Goal: Task Accomplishment & Management: Use online tool/utility

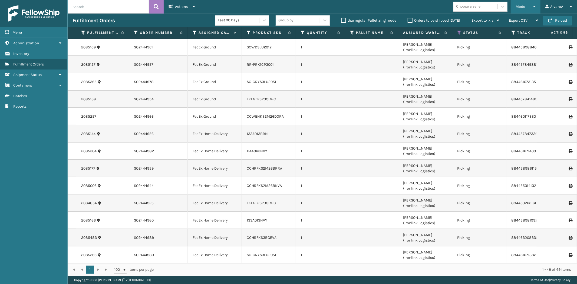
click at [525, 6] on span "Mode" at bounding box center [520, 6] width 9 height 5
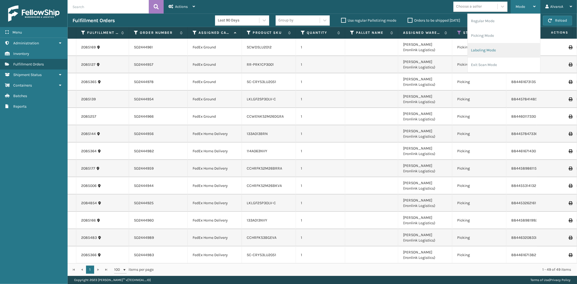
click at [492, 48] on li "Labeling Mode" at bounding box center [504, 50] width 73 height 15
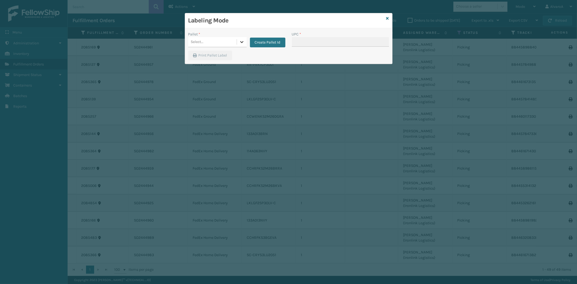
click at [241, 42] on icon at bounding box center [241, 42] width 3 height 2
click at [208, 61] on div "FDXG-7ETTKYGD7T" at bounding box center [217, 66] width 58 height 10
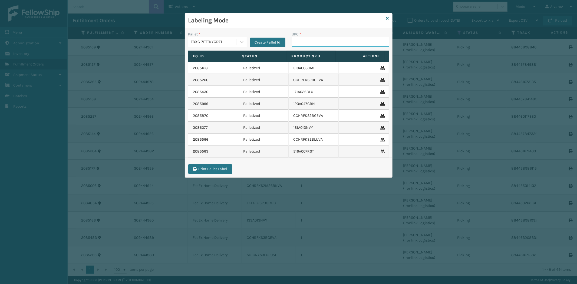
click at [313, 43] on input "UPC *" at bounding box center [340, 42] width 97 height 10
type input "CCHRFKS2M26BRRA"
click at [388, 18] on icon at bounding box center [387, 19] width 3 height 4
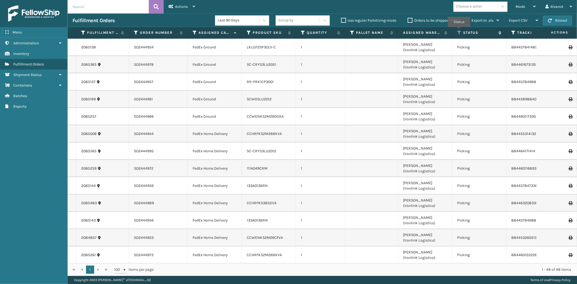
click at [459, 31] on icon at bounding box center [459, 32] width 4 height 5
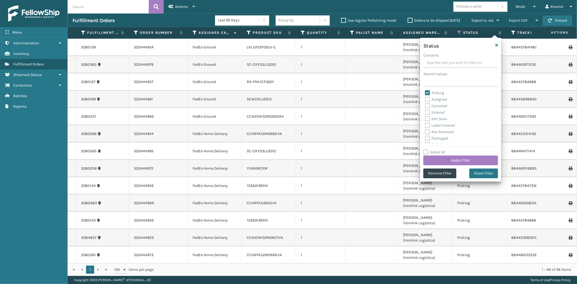
click at [427, 93] on label "Picking" at bounding box center [434, 93] width 19 height 5
click at [425, 93] on input "Picking" at bounding box center [425, 92] width 0 height 4
checkbox input "false"
click at [429, 115] on label "Palletized" at bounding box center [436, 115] width 23 height 5
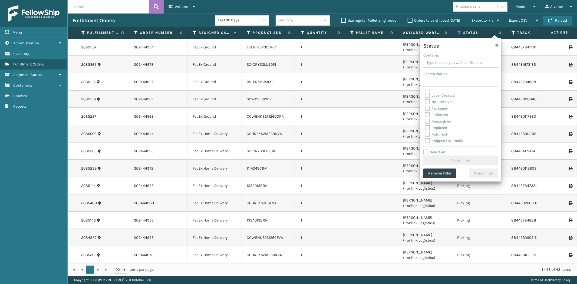
click at [425, 115] on input "Palletized" at bounding box center [425, 114] width 0 height 4
checkbox input "true"
click at [447, 160] on button "Apply Filter" at bounding box center [461, 161] width 75 height 10
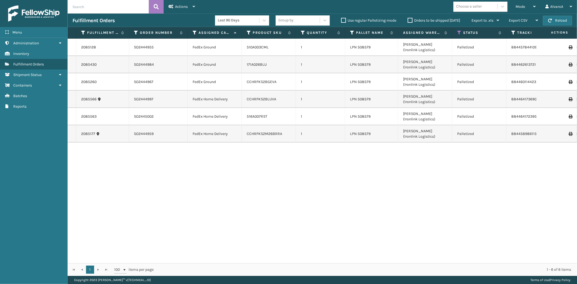
click at [569, 132] on icon at bounding box center [570, 134] width 3 height 4
click at [530, 7] on div "Mode" at bounding box center [526, 7] width 20 height 14
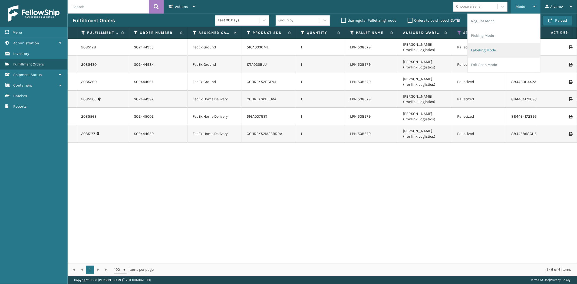
click at [482, 51] on li "Labeling Mode" at bounding box center [504, 50] width 73 height 15
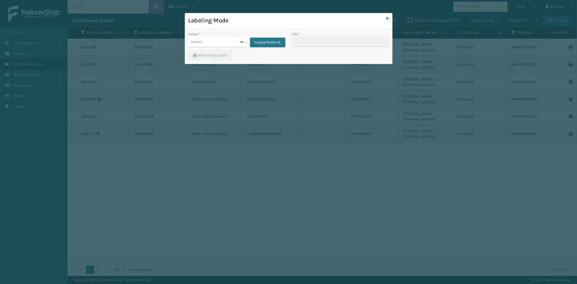
click at [243, 41] on icon at bounding box center [241, 41] width 5 height 5
click at [217, 67] on div "FDXG-7ETTKYGD7T" at bounding box center [217, 66] width 58 height 10
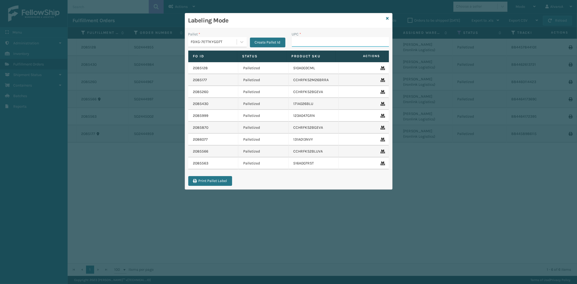
click at [307, 42] on input "UPC *" at bounding box center [340, 42] width 97 height 10
type input "CCWENKS1LBRRA"
type input "CCWENKS2M26CFVA"
type input "CCWENKS2M26DGRA"
type input "LKLGF2SP1CAR"
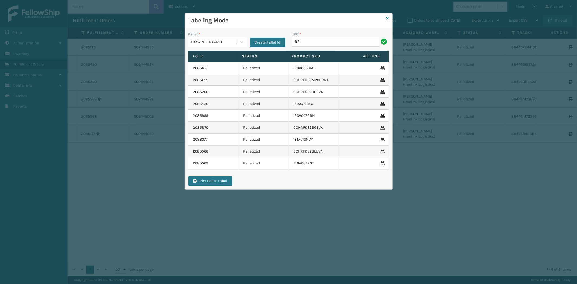
type input "RR-PRK1CP3001"
type input "SC-CRYS3LU2012"
type input "SC-CRYS3LU2051"
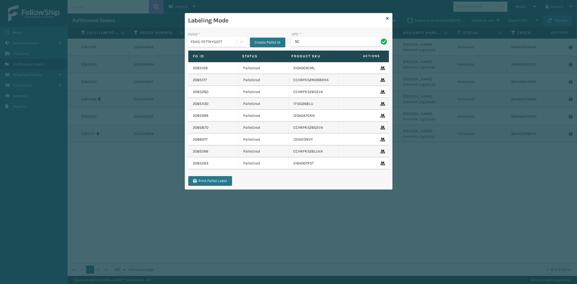
type input "SC-CRYS3LU2051"
type input "SCWDSLU2012"
click at [239, 40] on icon at bounding box center [241, 41] width 5 height 5
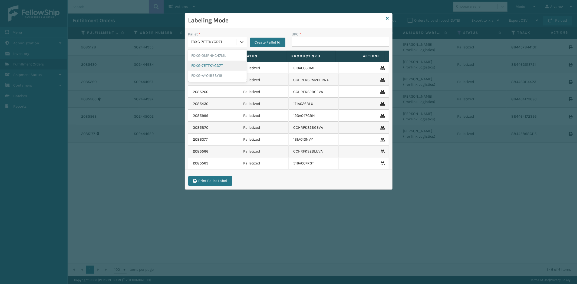
click at [215, 64] on div "FDXG-7ETTKYGD7T" at bounding box center [217, 66] width 58 height 10
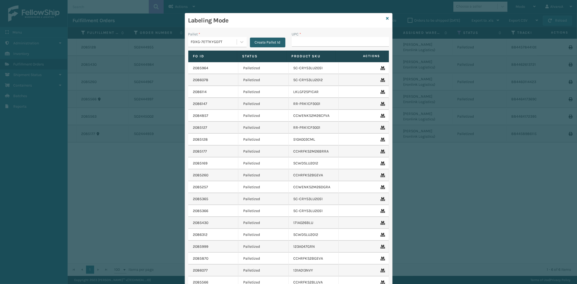
click at [265, 42] on button "Create Pallet Id" at bounding box center [267, 43] width 35 height 10
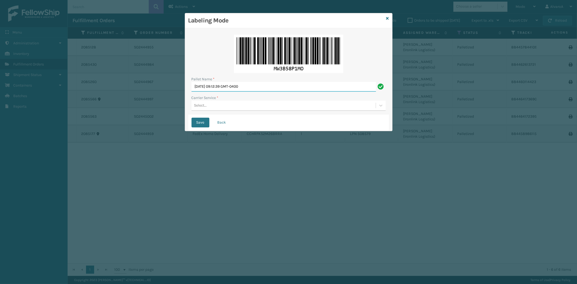
drag, startPoint x: 263, startPoint y: 87, endPoint x: 139, endPoint y: 109, distance: 125.9
click at [139, 109] on div "Labeling Mode Pallet Name * [DATE] 09:12:39 GMT-0400 Carrier Service * Select..…" at bounding box center [288, 142] width 577 height 284
type input "LPN 511210"
click at [218, 103] on div "Select..." at bounding box center [284, 105] width 184 height 9
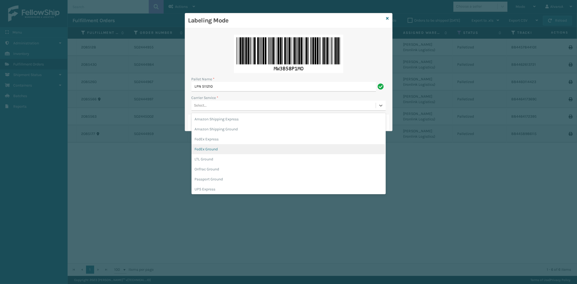
click at [214, 147] on div "FedEx Ground" at bounding box center [289, 149] width 194 height 10
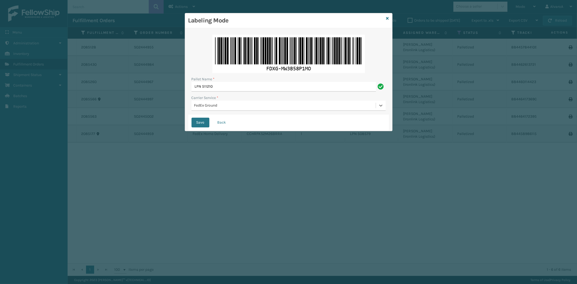
drag, startPoint x: 197, startPoint y: 120, endPoint x: 198, endPoint y: 117, distance: 3.0
click at [198, 120] on button "Save" at bounding box center [201, 123] width 18 height 10
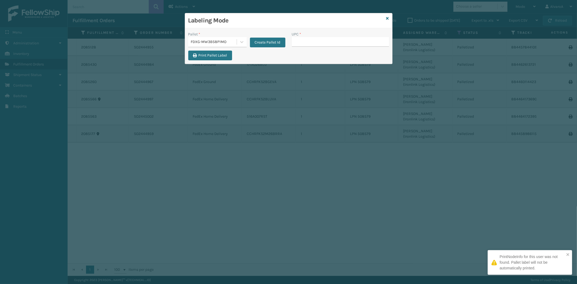
drag, startPoint x: 308, startPoint y: 41, endPoint x: 308, endPoint y: 36, distance: 4.9
click at [308, 40] on input "UPC *" at bounding box center [340, 42] width 97 height 10
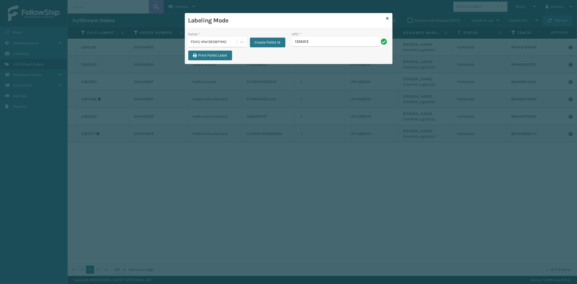
type input "133A013BRN"
type input "RC-DBYM2616"
type input "SCWDSLU2012"
click at [265, 49] on div "Pallet * FDXG-MW3B58P1MO Create Pallet Id" at bounding box center [237, 40] width 104 height 19
click at [272, 39] on button "Create Pallet Id" at bounding box center [267, 43] width 35 height 10
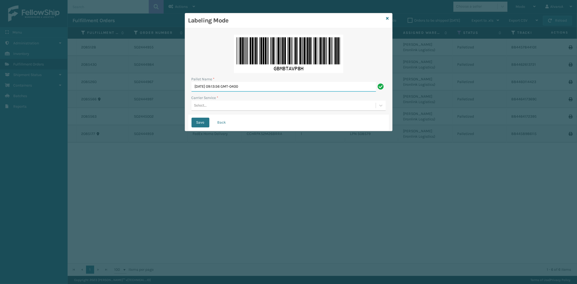
drag, startPoint x: 267, startPoint y: 83, endPoint x: 123, endPoint y: 107, distance: 146.1
click at [124, 108] on div "Labeling Mode Pallet Name * [DATE] 09:13:56 GMT-0400 Carrier Service * Select..…" at bounding box center [288, 142] width 577 height 284
type input "LPN 508588"
click at [205, 104] on div "Select..." at bounding box center [200, 106] width 13 height 6
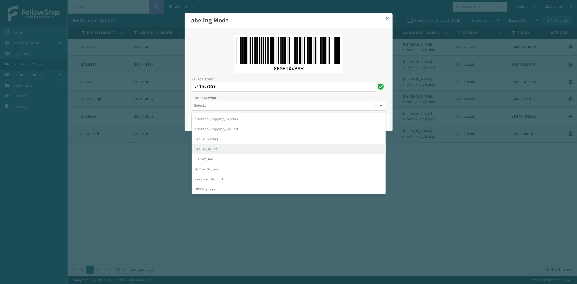
click at [218, 147] on div "FedEx Ground" at bounding box center [289, 149] width 194 height 10
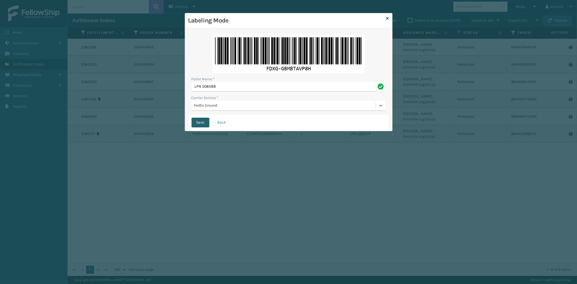
click at [206, 125] on button "Save" at bounding box center [201, 123] width 18 height 10
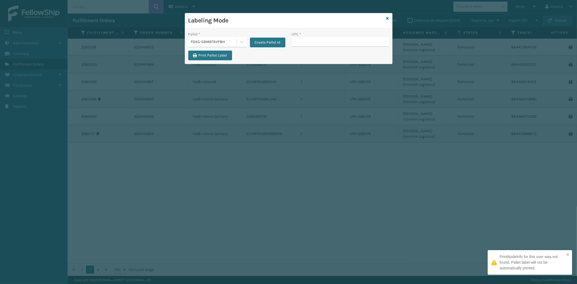
click at [310, 42] on input "UPC *" at bounding box center [340, 42] width 97 height 10
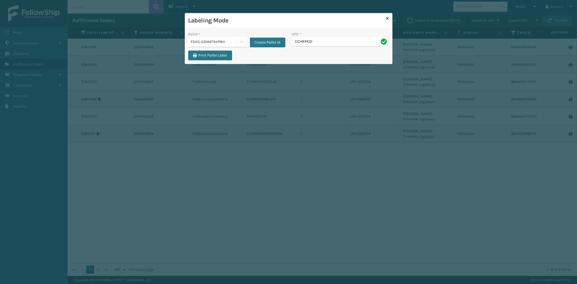
type input "CCHRFKS1BGEVA"
type input "CCHRFKS2M26BKVA"
click at [389, 20] on div "Labeling Mode" at bounding box center [288, 20] width 207 height 15
click at [389, 17] on div "Labeling Mode Pallet * FDXG-GBMBTAVP8H Create Pallet Id UPC * Print Pallet Label" at bounding box center [289, 38] width 208 height 51
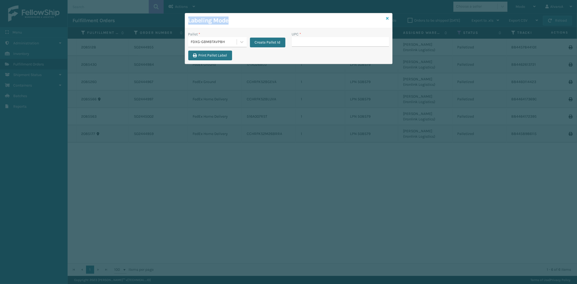
click at [388, 18] on icon at bounding box center [387, 19] width 3 height 4
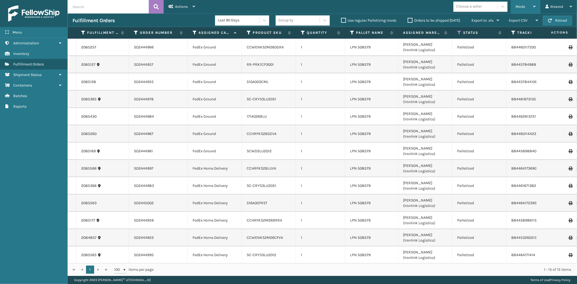
click at [515, 7] on div "Mode Regular Mode Picking Mode Labeling Mode Exit Scan Mode" at bounding box center [526, 7] width 30 height 14
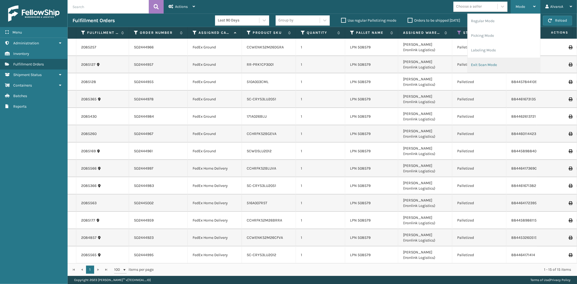
click at [496, 63] on li "Exit Scan Mode" at bounding box center [504, 65] width 73 height 15
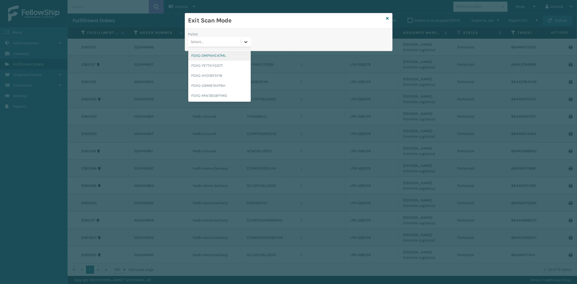
click at [250, 42] on div at bounding box center [246, 42] width 10 height 10
click at [215, 85] on div "FDXG-GBMBTAVP8H" at bounding box center [219, 86] width 63 height 10
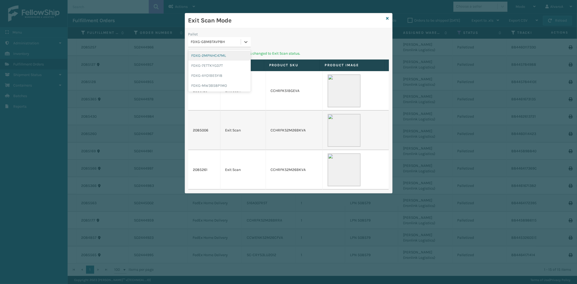
click at [237, 43] on div "FDXG-GBMBTAVP8H" at bounding box center [216, 42] width 50 height 6
drag, startPoint x: 215, startPoint y: 83, endPoint x: 220, endPoint y: 72, distance: 11.5
click at [215, 83] on div "FDXG-MW3B58P1MO" at bounding box center [219, 86] width 63 height 10
click at [247, 39] on icon at bounding box center [245, 41] width 5 height 5
click at [212, 66] on div "FDXG-7ETTKYGD7T" at bounding box center [219, 66] width 63 height 10
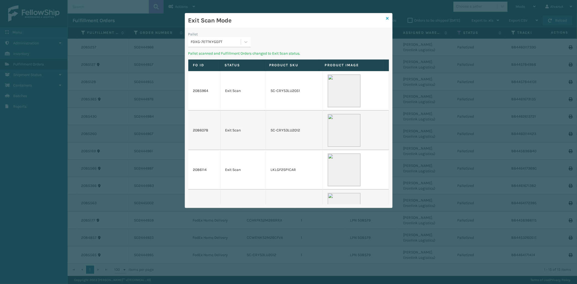
click at [386, 18] on icon at bounding box center [387, 19] width 3 height 4
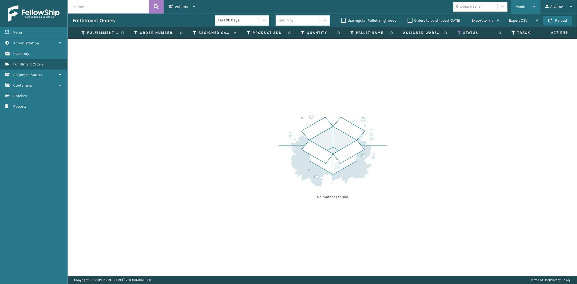
click at [525, 5] on span "Mode" at bounding box center [520, 6] width 9 height 5
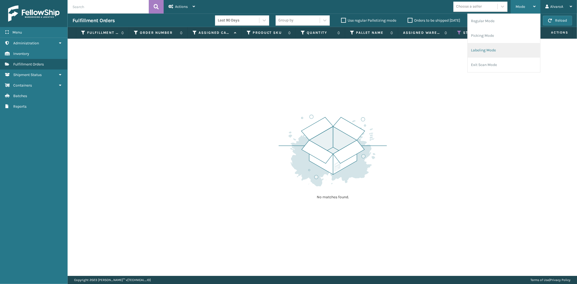
click at [483, 49] on li "Labeling Mode" at bounding box center [504, 50] width 73 height 15
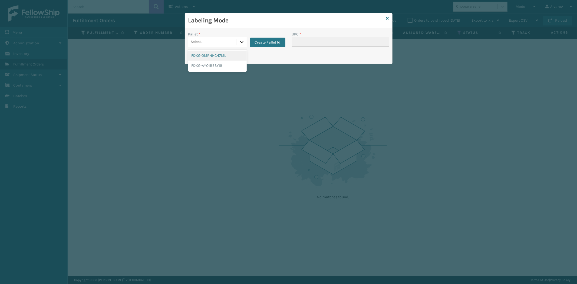
click at [241, 41] on icon at bounding box center [241, 41] width 5 height 5
click at [269, 42] on button "Create Pallet Id" at bounding box center [267, 43] width 35 height 10
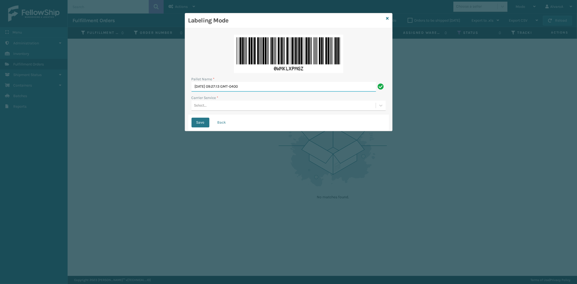
drag, startPoint x: 263, startPoint y: 87, endPoint x: 114, endPoint y: 120, distance: 152.2
click at [114, 120] on div "Labeling Mode Pallet Name * [DATE] 09:27:13 GMT-0400 Carrier Service * Select..…" at bounding box center [288, 142] width 577 height 284
type input "LPN 508578"
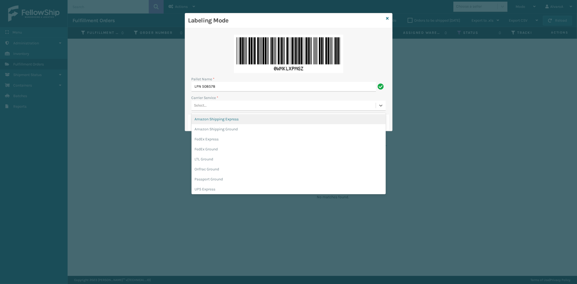
click at [210, 107] on div "Select..." at bounding box center [284, 105] width 184 height 9
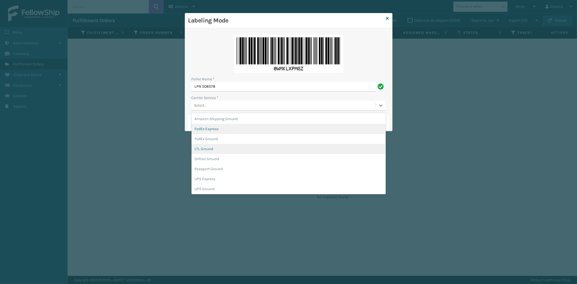
scroll to position [0, 0]
drag, startPoint x: 215, startPoint y: 148, endPoint x: 219, endPoint y: 145, distance: 4.9
click at [218, 149] on div "FedEx Ground" at bounding box center [289, 149] width 194 height 10
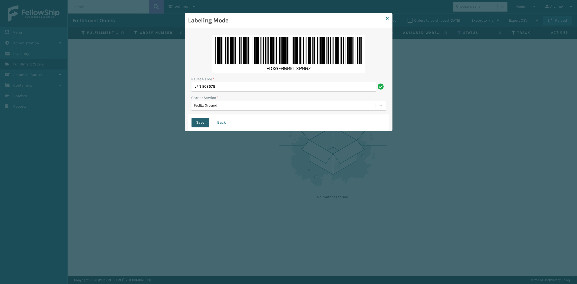
click at [198, 121] on button "Save" at bounding box center [201, 123] width 18 height 10
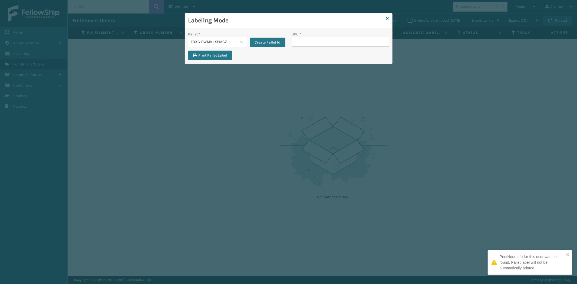
click at [321, 42] on input "UPC *" at bounding box center [340, 42] width 97 height 10
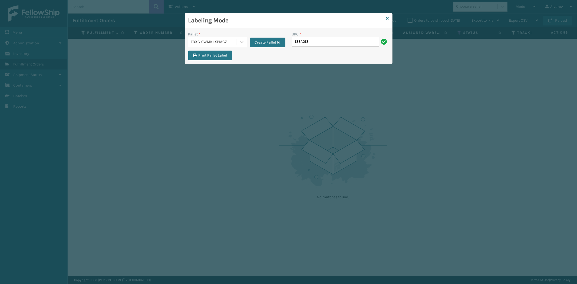
type input "133A013NVY"
type input "111A049CRM"
click at [305, 38] on input "UPC *" at bounding box center [340, 42] width 97 height 10
type input "114A063NVY"
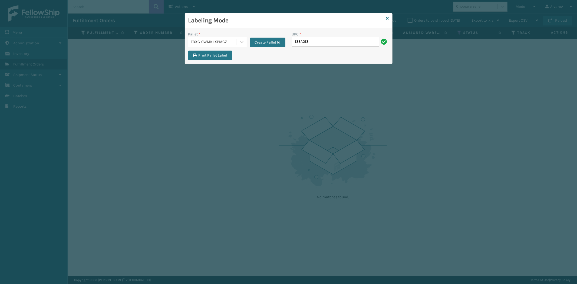
type input "133A013BRN"
type input "CCHRFKS3BGEVA"
type input "LKLGF2SP3GU3051"
type input "LKLGF2SP3OLV-C"
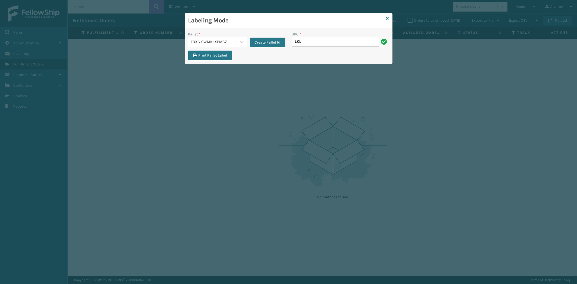
type input "LKLGF2SP3OLV-C"
